Goal: Information Seeking & Learning: Check status

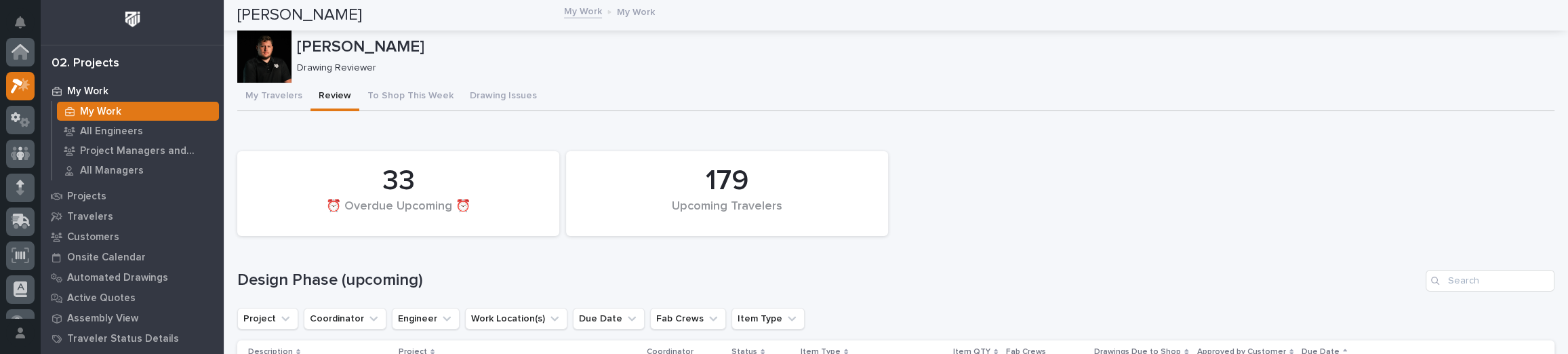
scroll to position [34, 0]
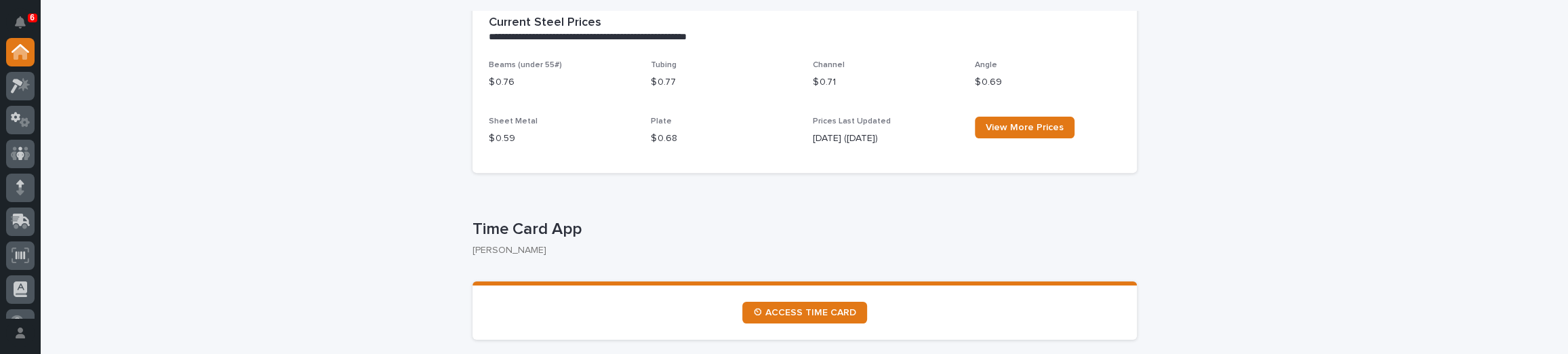
scroll to position [555, 0]
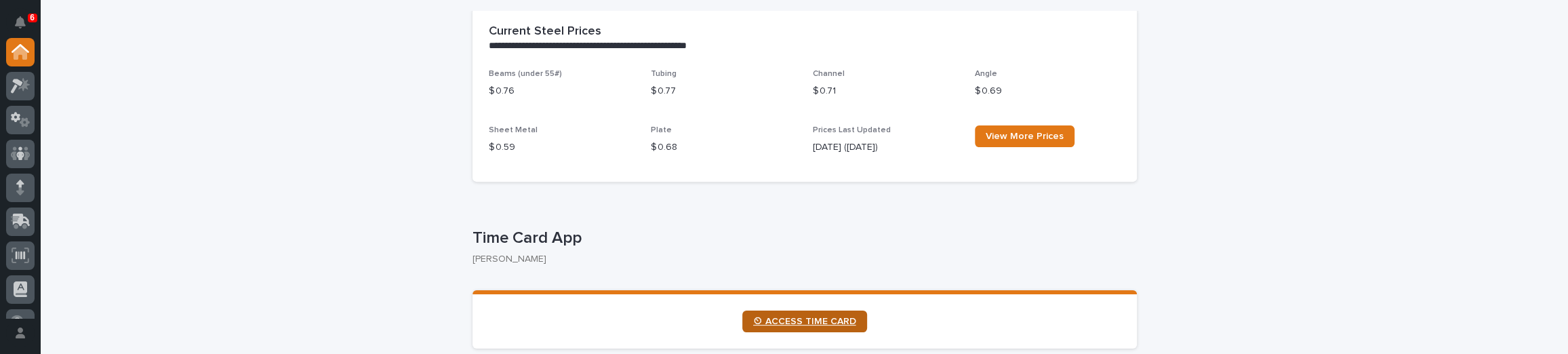
click at [814, 312] on link "⏲ ACCESS TIME CARD" at bounding box center [804, 321] width 124 height 22
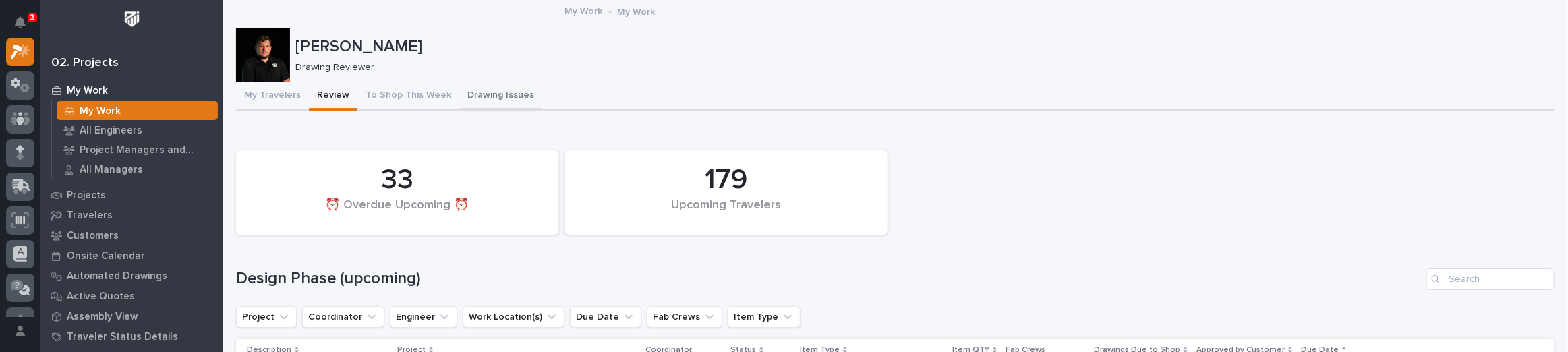
click at [522, 93] on button "Drawing Issues" at bounding box center [501, 96] width 83 height 29
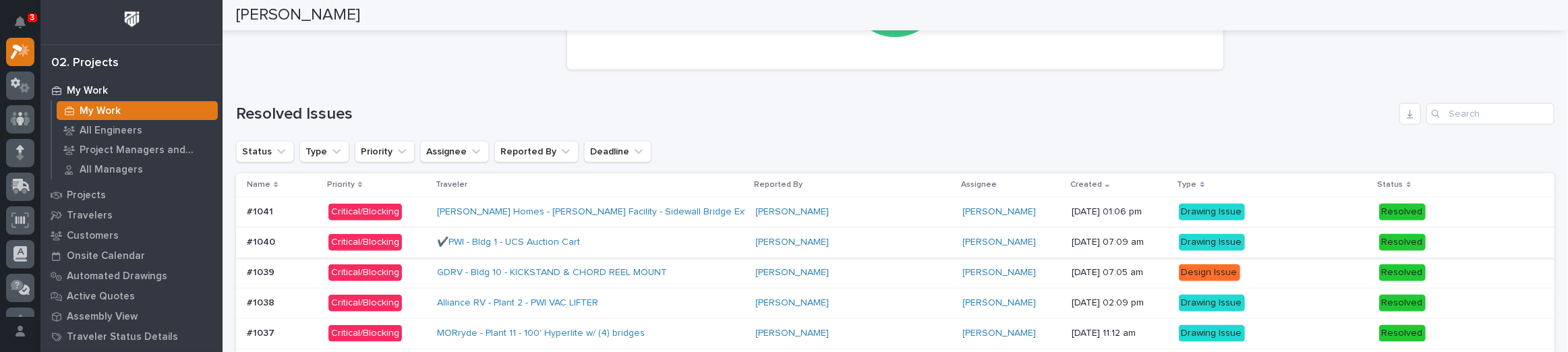
scroll to position [1000, 0]
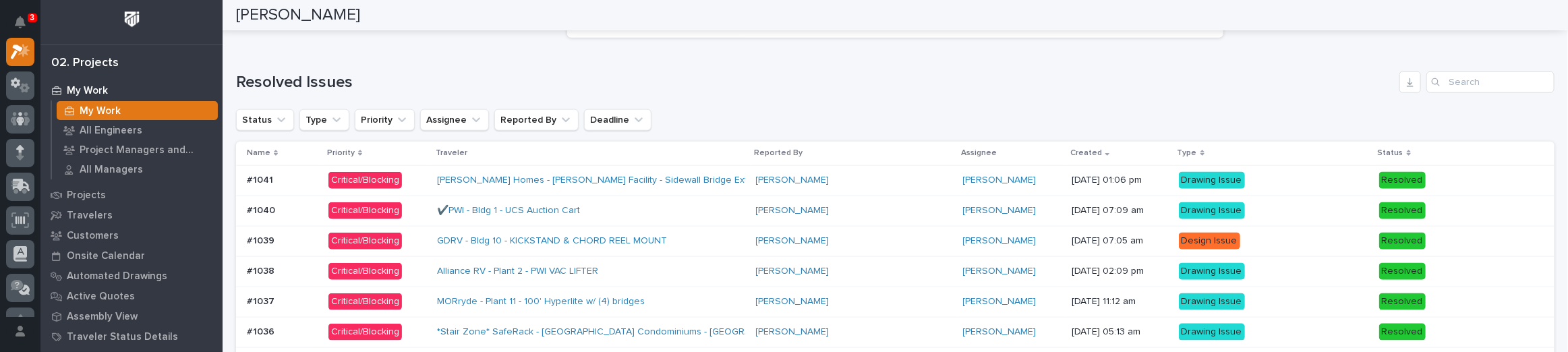
click at [313, 170] on div "#1041 #1041" at bounding box center [282, 181] width 71 height 22
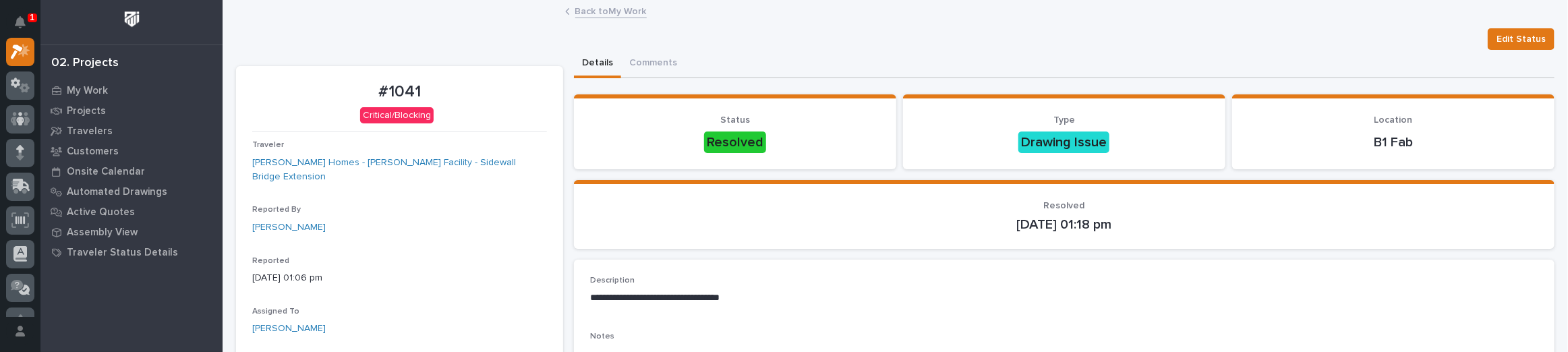
click at [605, 10] on link "Back to My Work" at bounding box center [611, 10] width 72 height 16
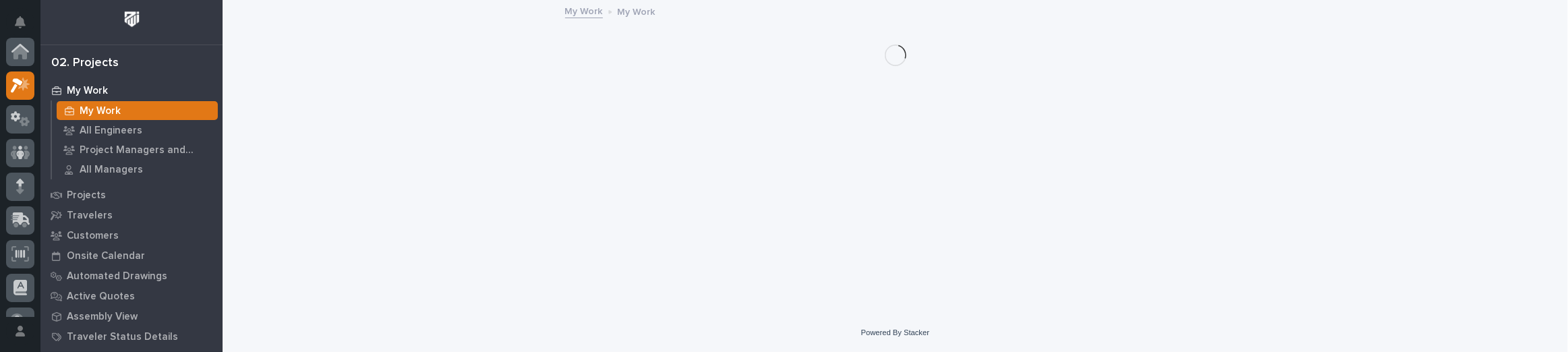
scroll to position [36, 0]
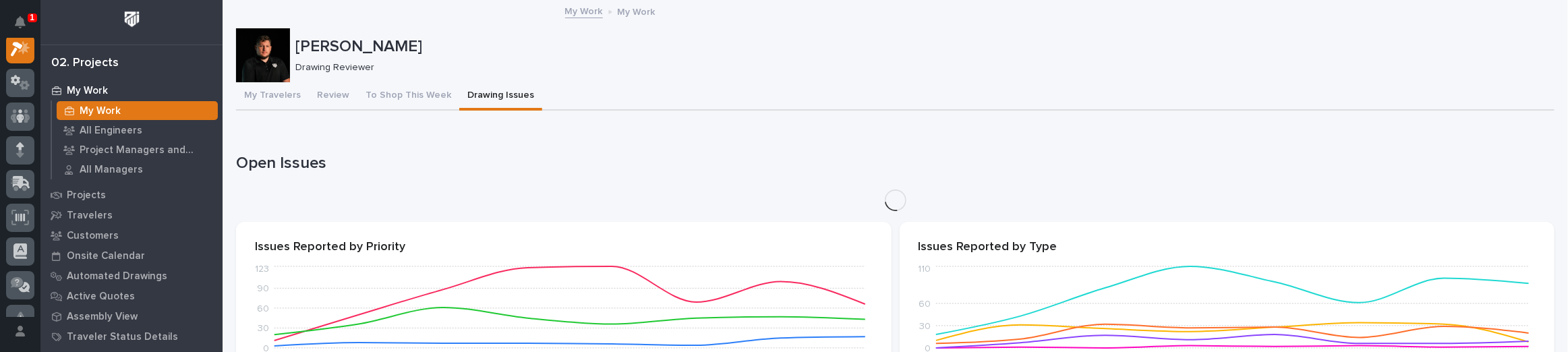
click at [486, 96] on div "Cole Fann Cole Fann Drawing Reviewer Sorry, there was an error saving your reco…" at bounding box center [895, 249] width 1319 height 495
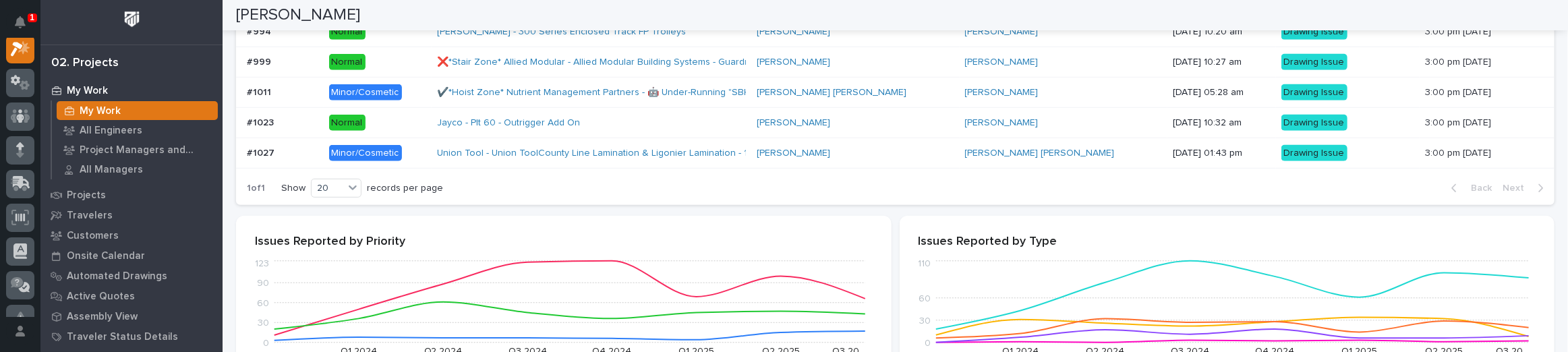
scroll to position [429, 0]
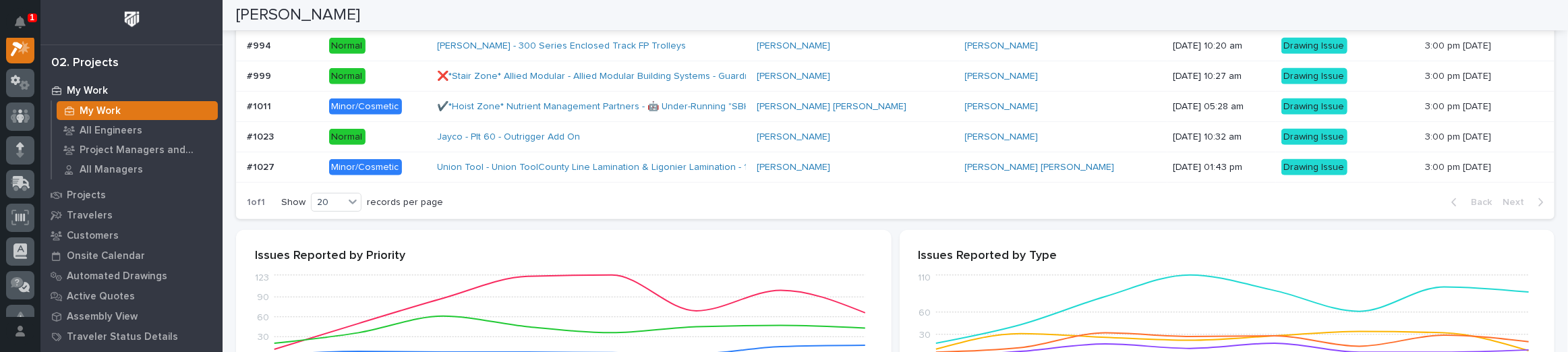
click at [424, 163] on p "Minor/Cosmetic" at bounding box center [378, 167] width 98 height 16
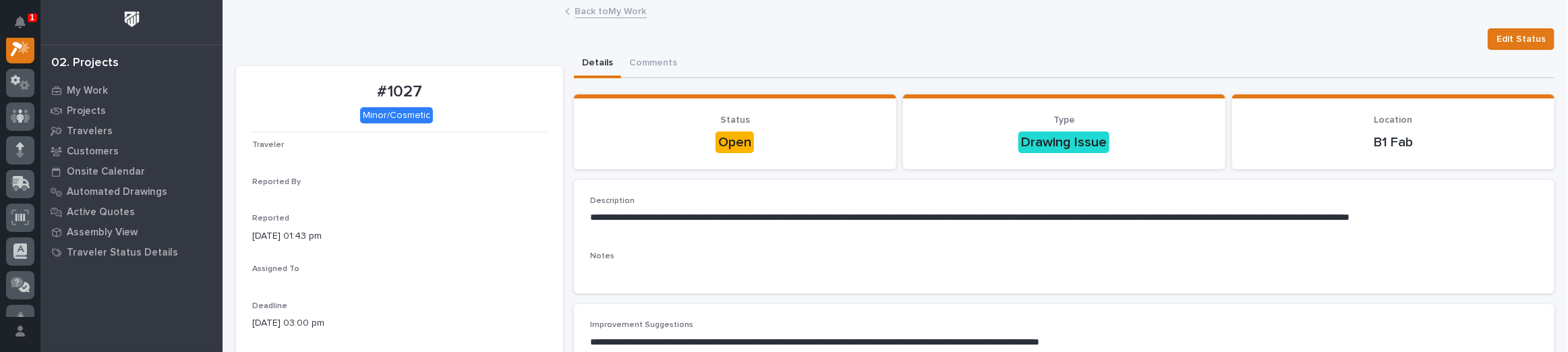
scroll to position [34, 0]
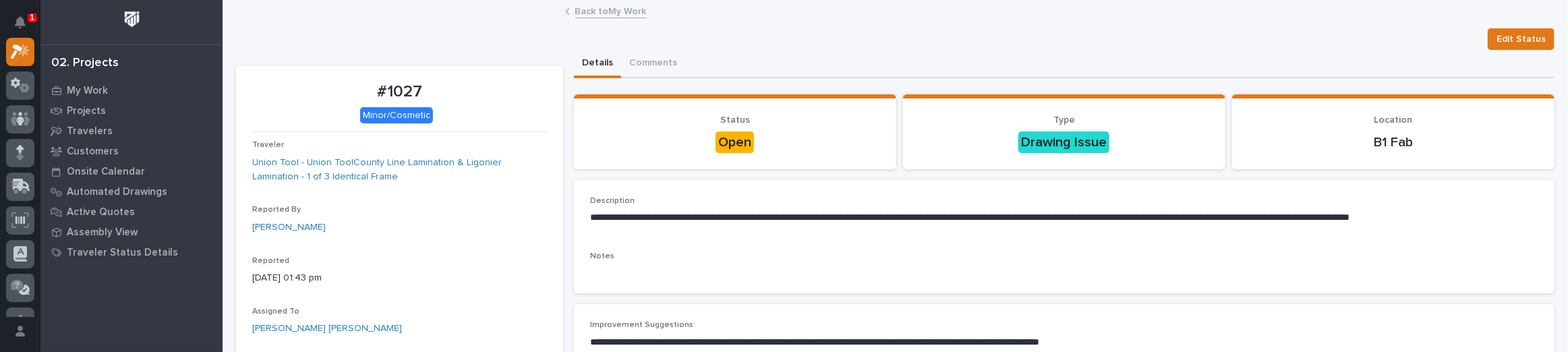
click at [628, 2] on div "**********" at bounding box center [895, 349] width 1319 height 694
click at [618, 12] on link "Back to My Work" at bounding box center [611, 10] width 72 height 16
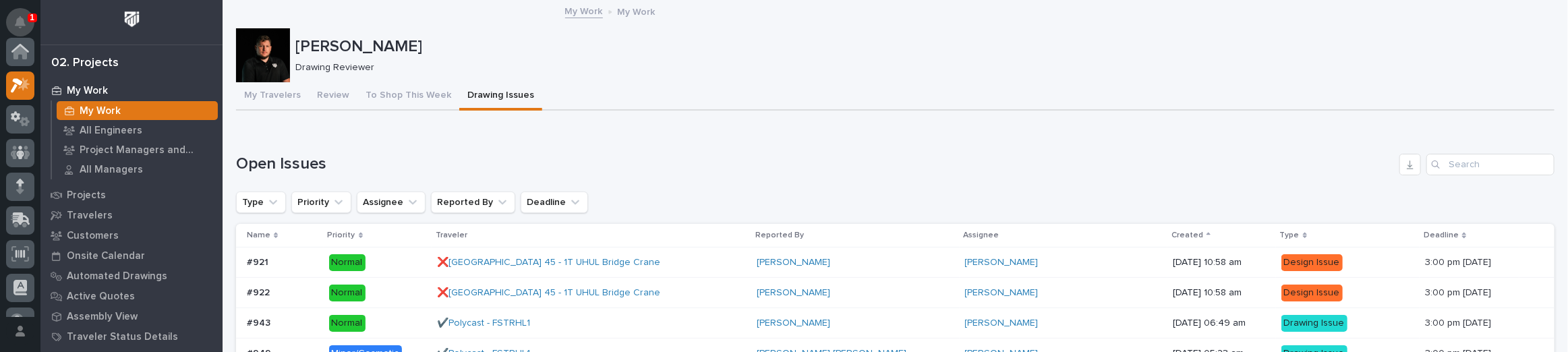
scroll to position [36, 0]
click at [23, 21] on icon "Notifications" at bounding box center [20, 22] width 10 height 12
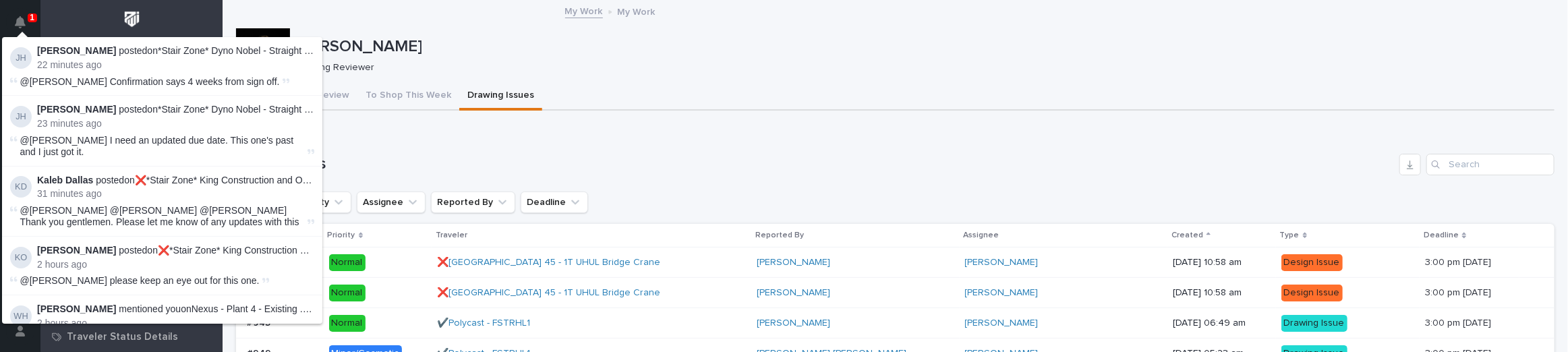
scroll to position [34, 0]
click at [253, 48] on link "*Stair Zone* Dyno Nobel - Straight Stairs - Angle Iron" at bounding box center [268, 50] width 221 height 10
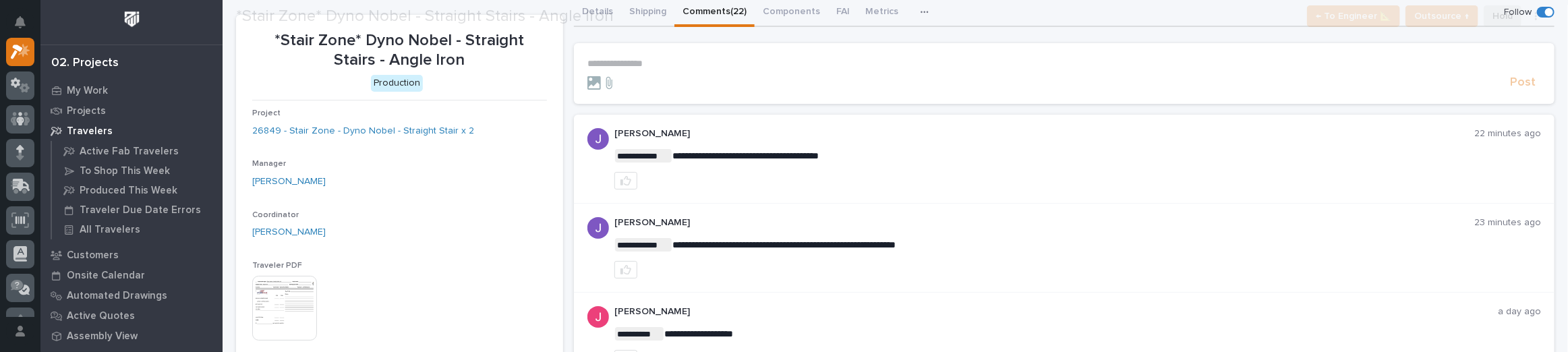
scroll to position [122, 0]
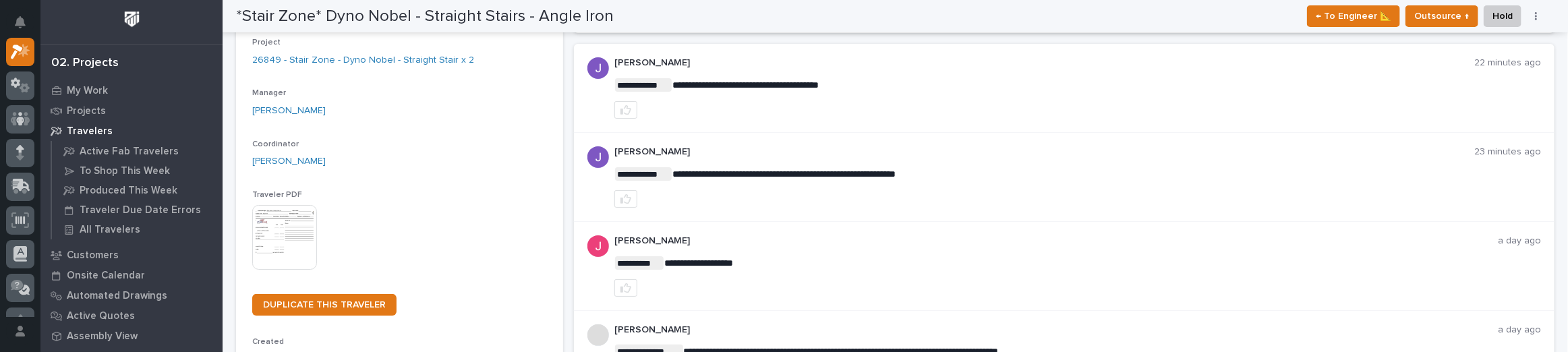
click at [304, 222] on img at bounding box center [285, 237] width 65 height 65
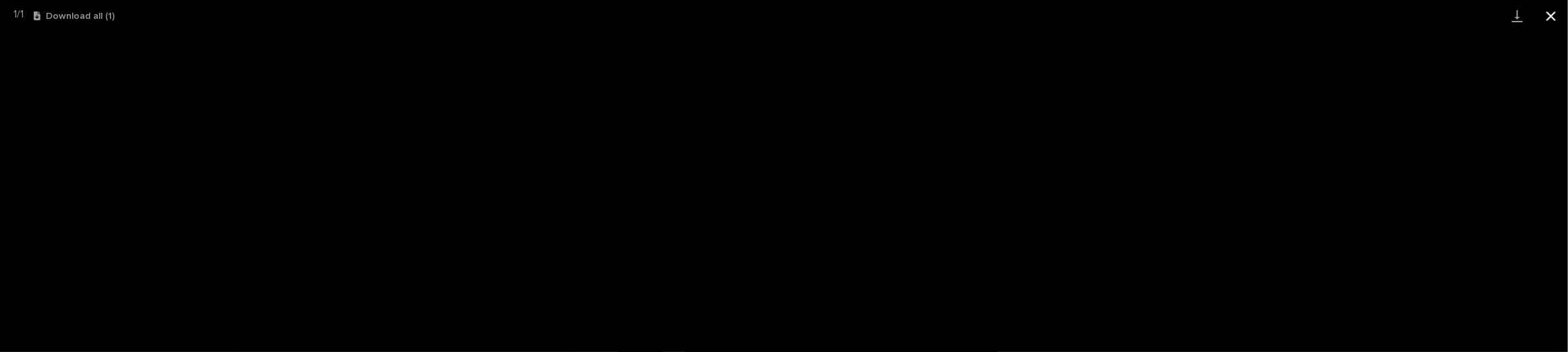
click at [763, 2] on button "Close gallery" at bounding box center [1551, 16] width 34 height 32
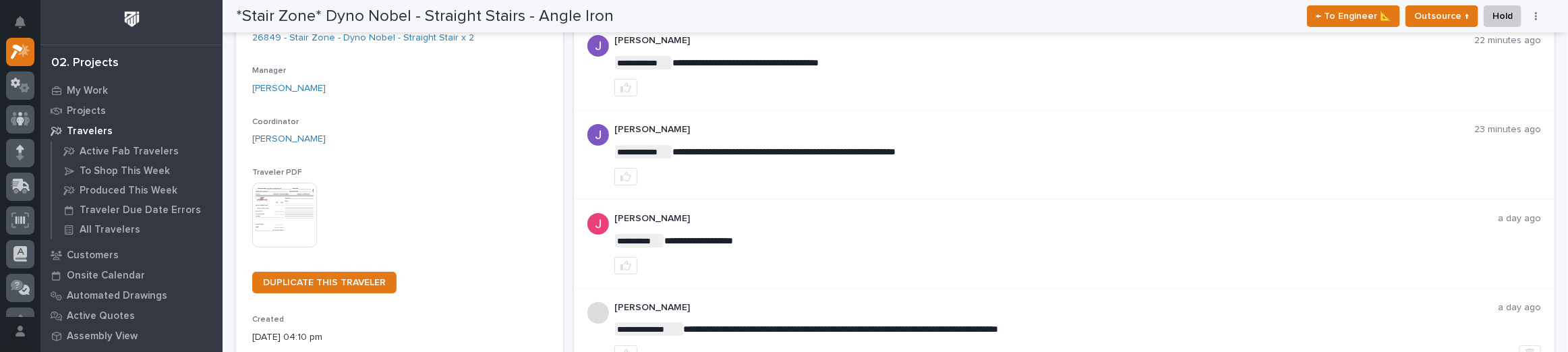
scroll to position [0, 0]
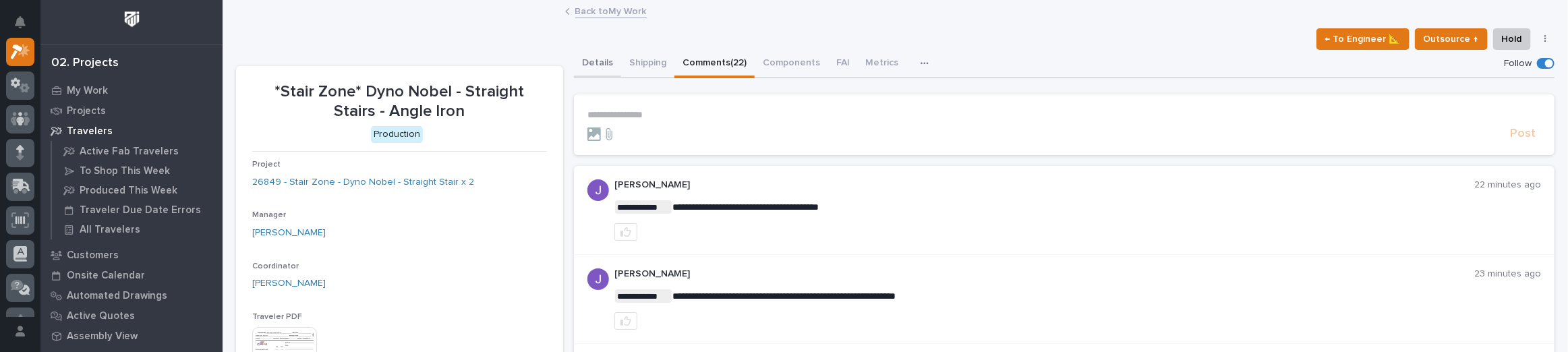
click at [604, 60] on button "Details" at bounding box center [598, 64] width 48 height 29
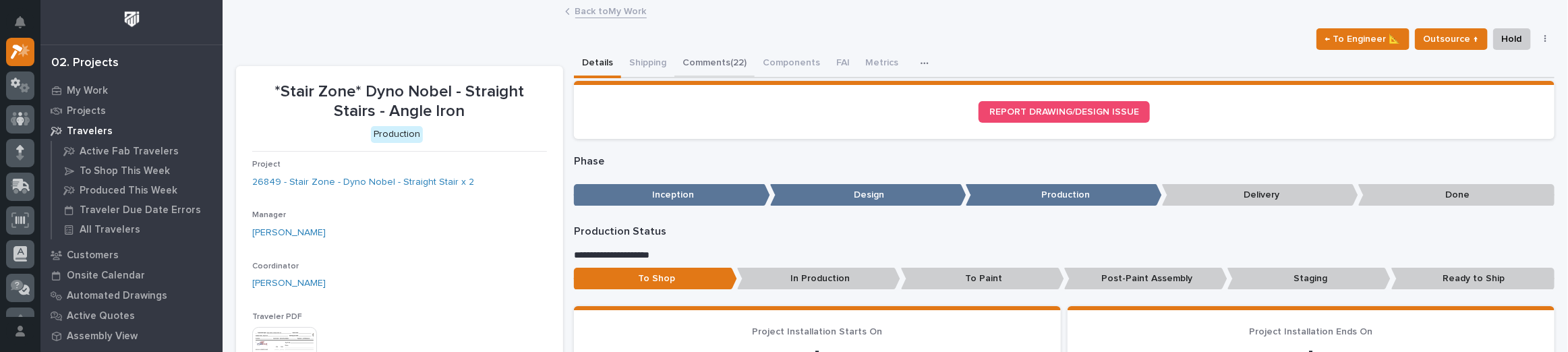
click at [717, 57] on button "Comments (22)" at bounding box center [714, 64] width 80 height 29
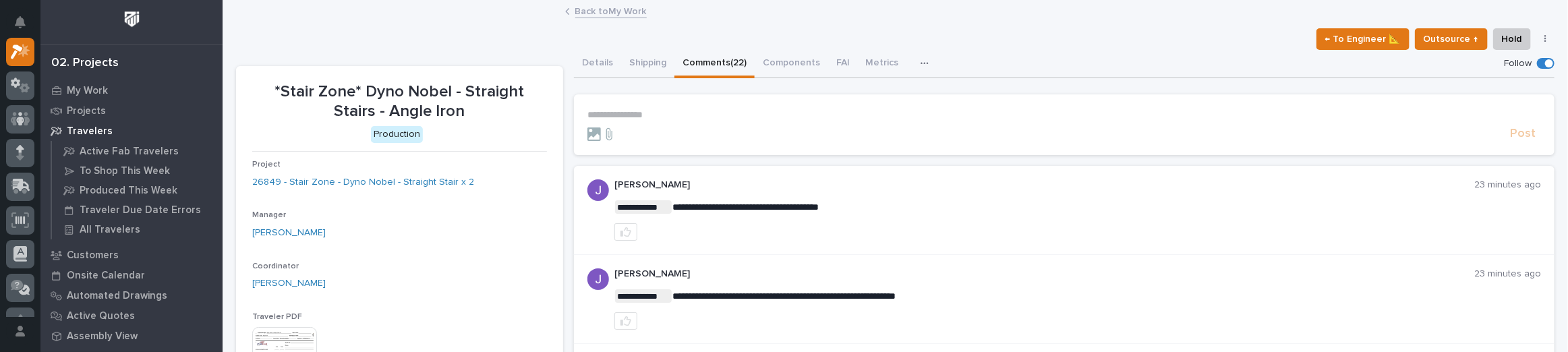
click at [568, 6] on div "Back to My Work" at bounding box center [896, 12] width 675 height 19
click at [589, 10] on link "Back to My Work" at bounding box center [611, 10] width 72 height 16
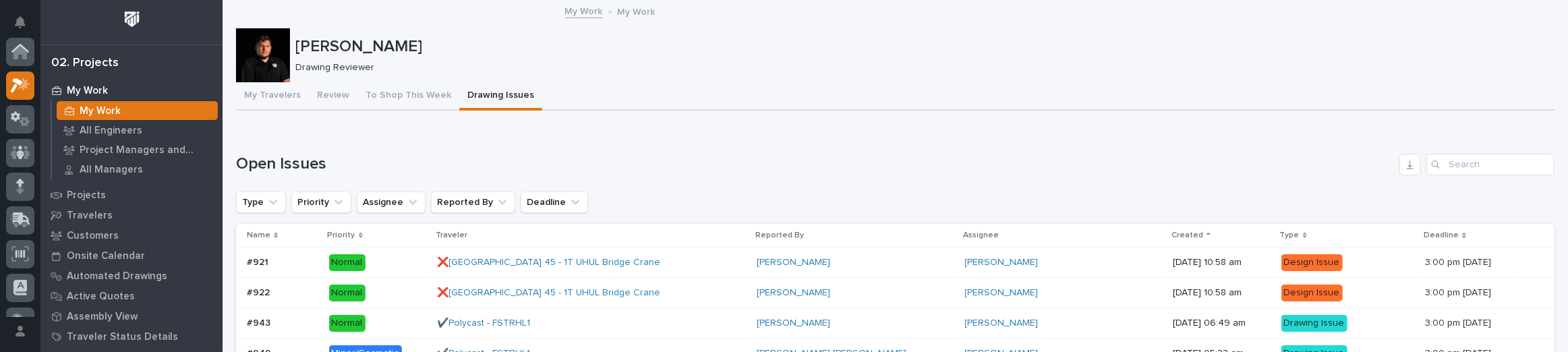
scroll to position [36, 0]
click at [340, 93] on button "Review" at bounding box center [333, 96] width 48 height 29
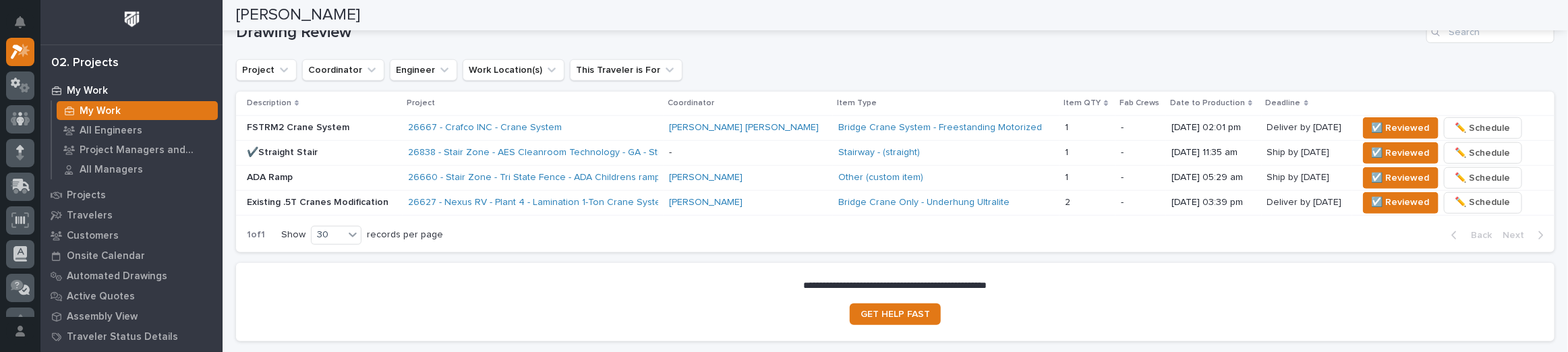
scroll to position [829, 0]
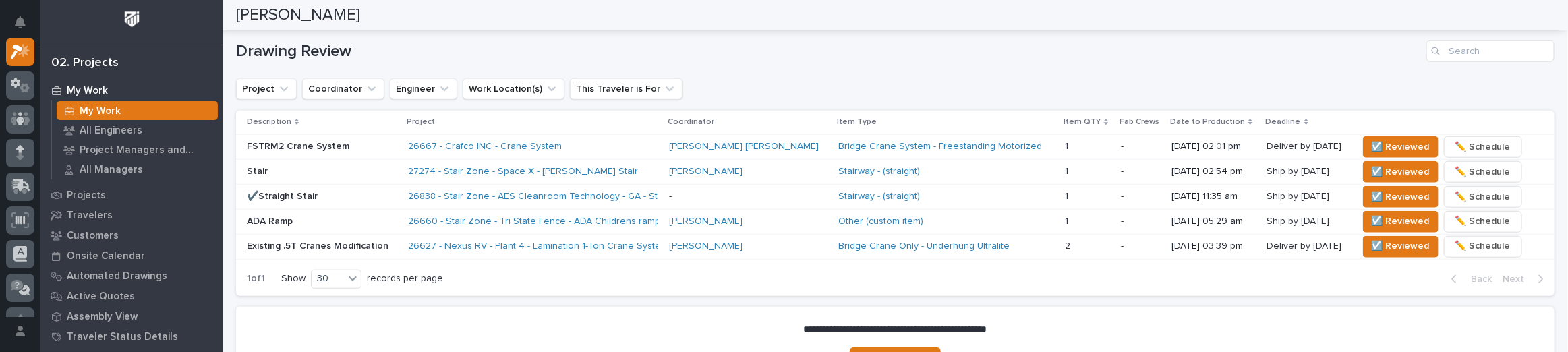
drag, startPoint x: 1184, startPoint y: 3, endPoint x: 1151, endPoint y: 14, distance: 34.8
click at [763, 11] on div "[PERSON_NAME]" at bounding box center [891, 15] width 1309 height 30
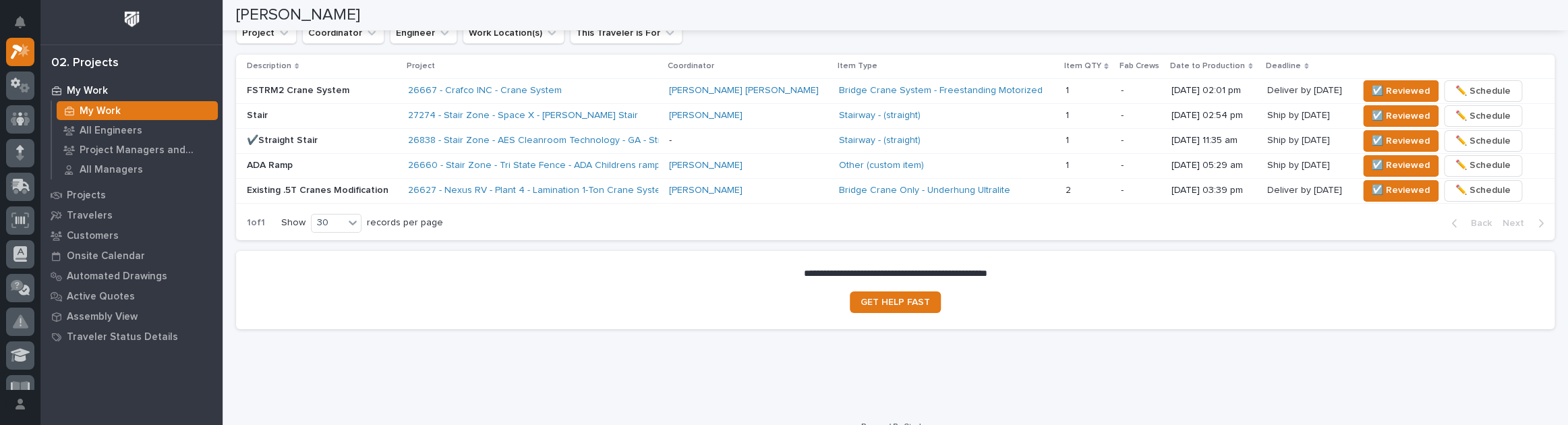
scroll to position [904, 0]
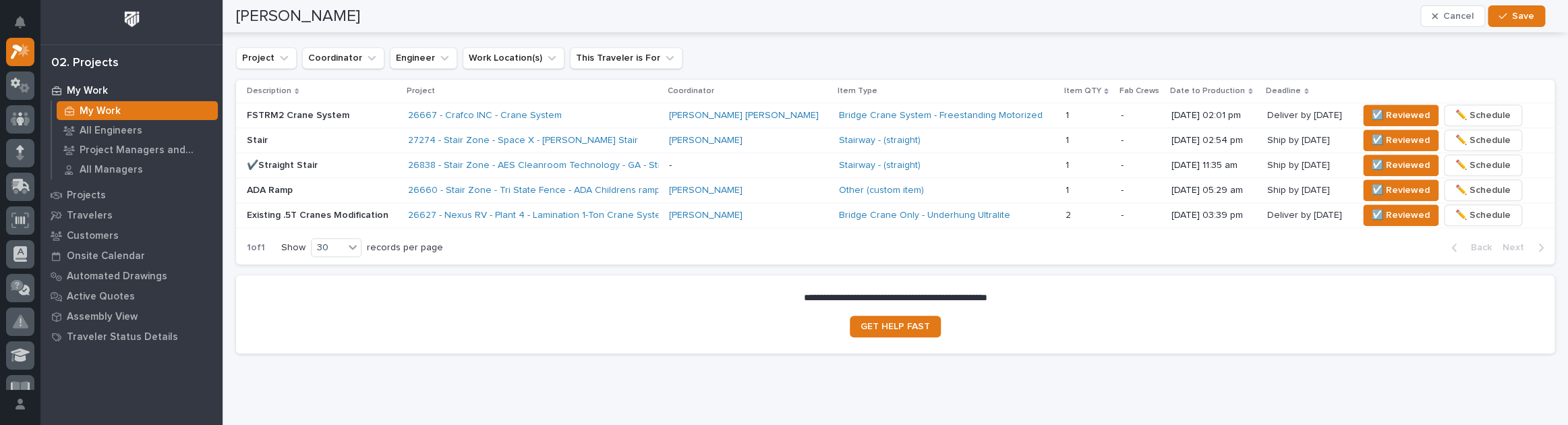
drag, startPoint x: 985, startPoint y: 342, endPoint x: 850, endPoint y: 372, distance: 138.3
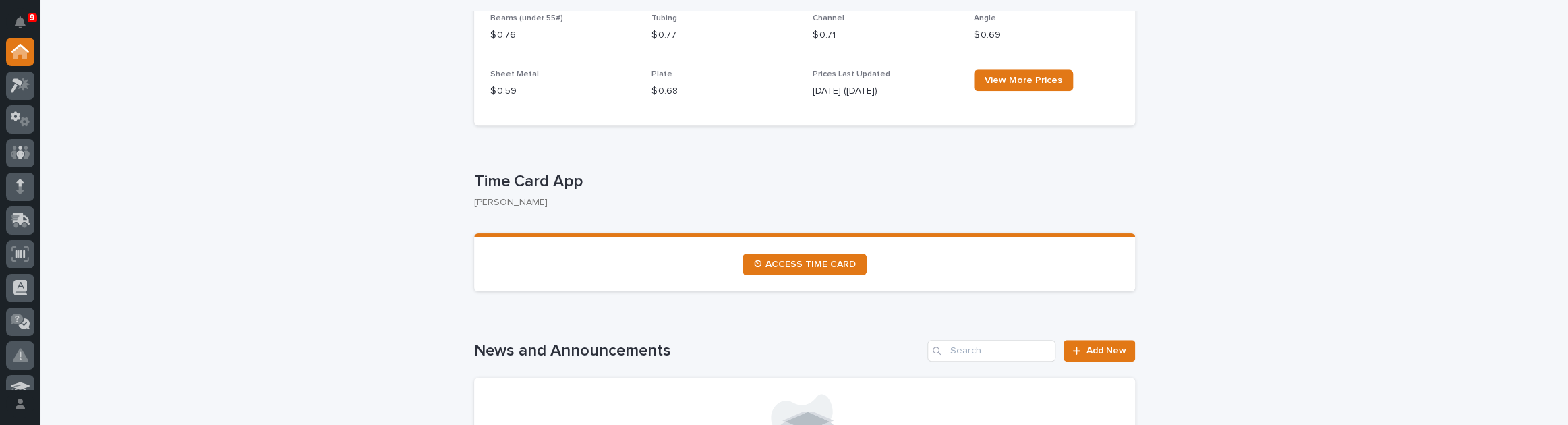
scroll to position [614, 0]
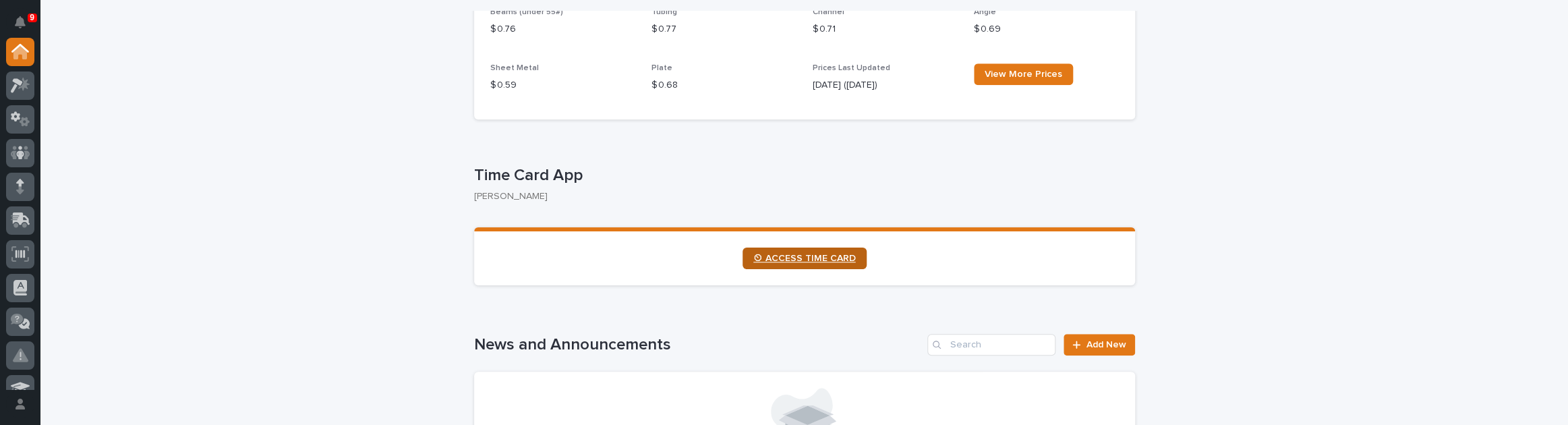
click at [790, 267] on link "⏲ ACCESS TIME CARD" at bounding box center [804, 258] width 124 height 22
